Goal: Task Accomplishment & Management: Complete application form

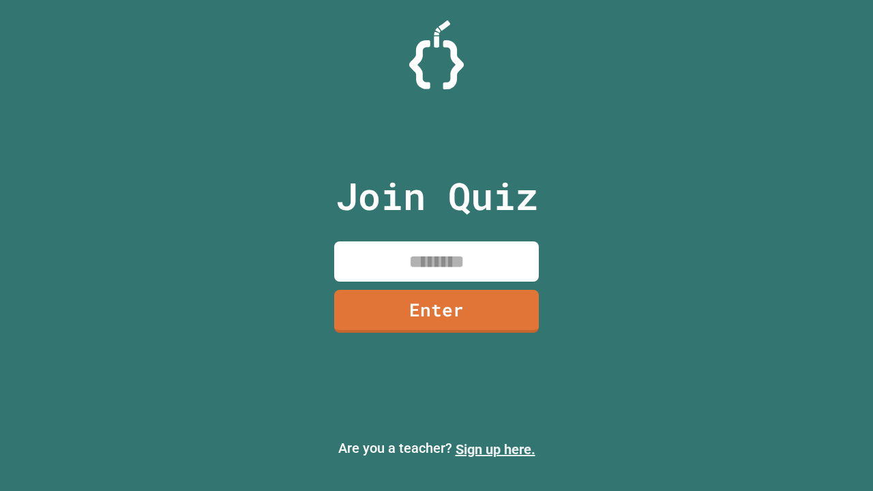
click at [495, 450] on link "Sign up here." at bounding box center [496, 450] width 80 height 16
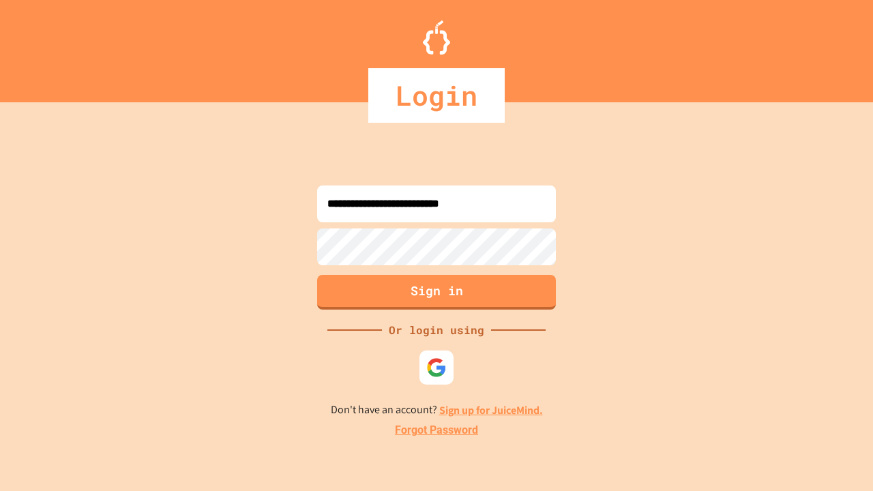
type input "**********"
